Goal: Information Seeking & Learning: Compare options

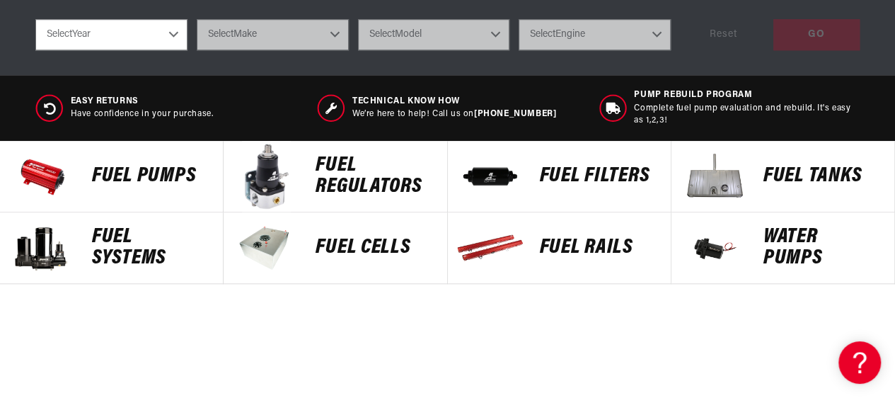
click at [121, 166] on p "Fuel Pumps" at bounding box center [150, 176] width 117 height 21
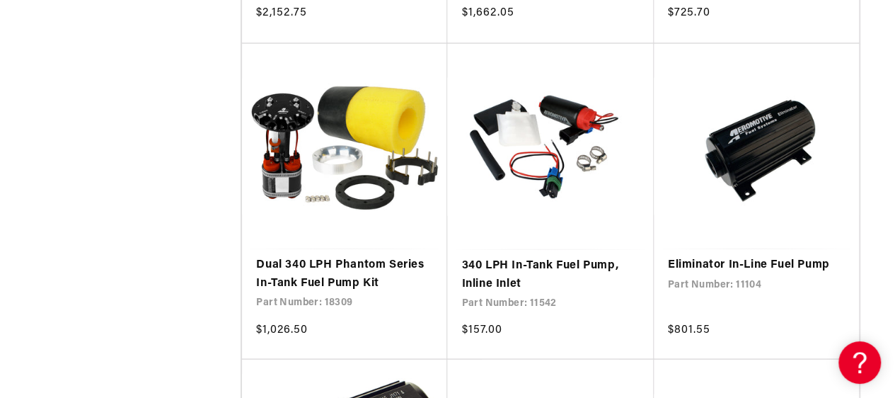
scroll to position [1345, 0]
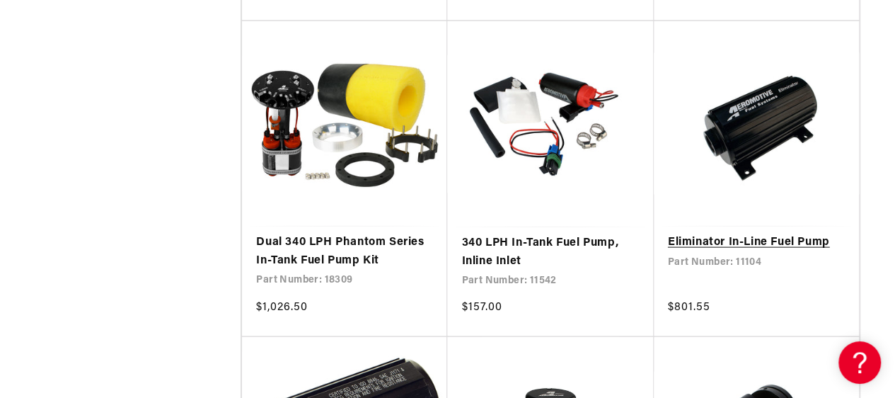
click at [738, 238] on link "Eliminator In-Line Fuel Pump" at bounding box center [756, 243] width 177 height 18
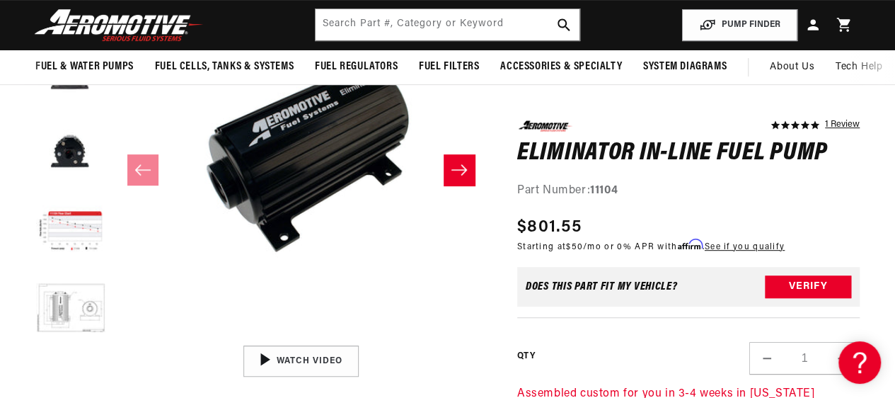
scroll to position [212, 0]
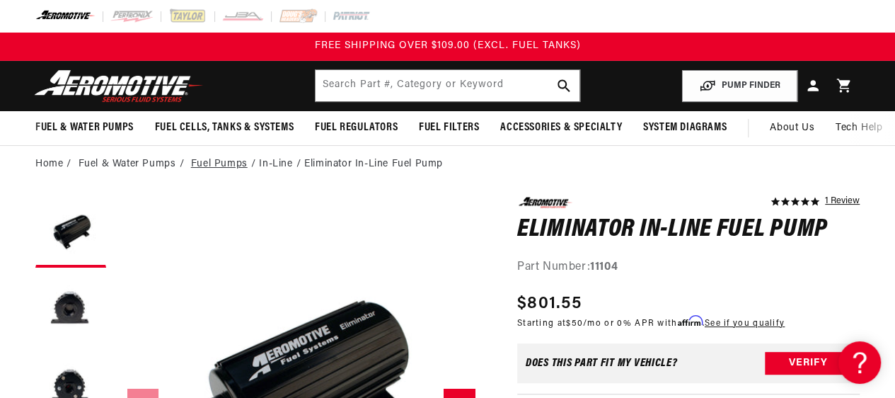
click at [238, 162] on link "Fuel Pumps" at bounding box center [219, 164] width 57 height 16
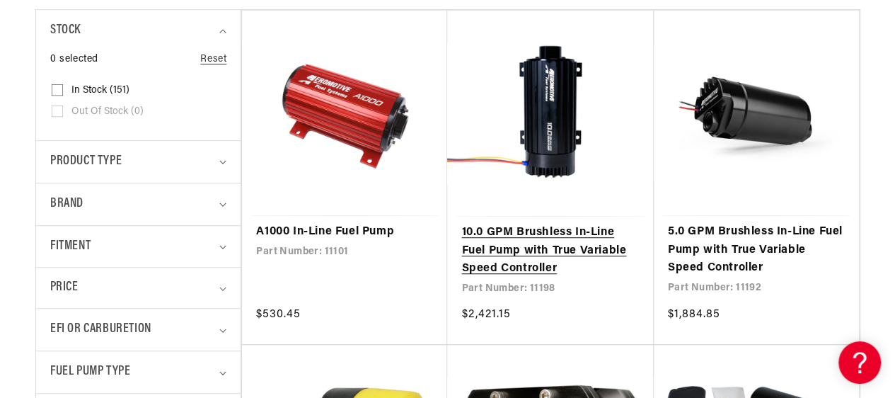
scroll to position [354, 0]
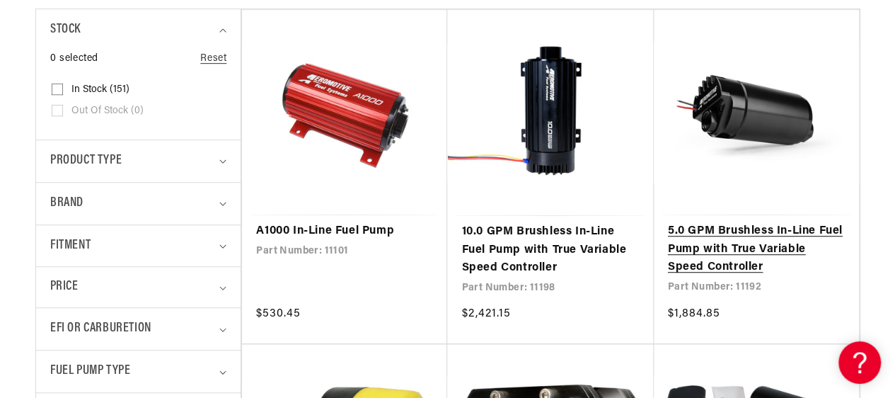
click at [715, 237] on link "5.0 GPM Brushless In-Line Fuel Pump with True Variable Speed Controller" at bounding box center [756, 249] width 177 height 54
